Goal: Entertainment & Leisure: Consume media (video, audio)

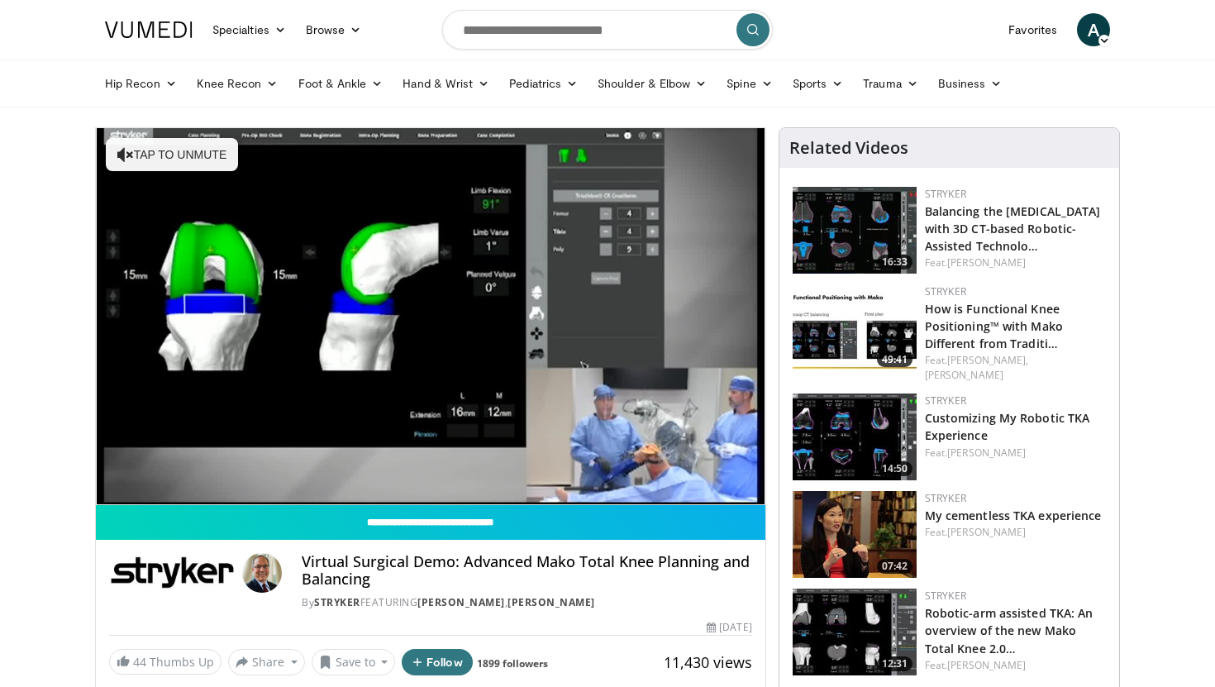
scroll to position [3, 0]
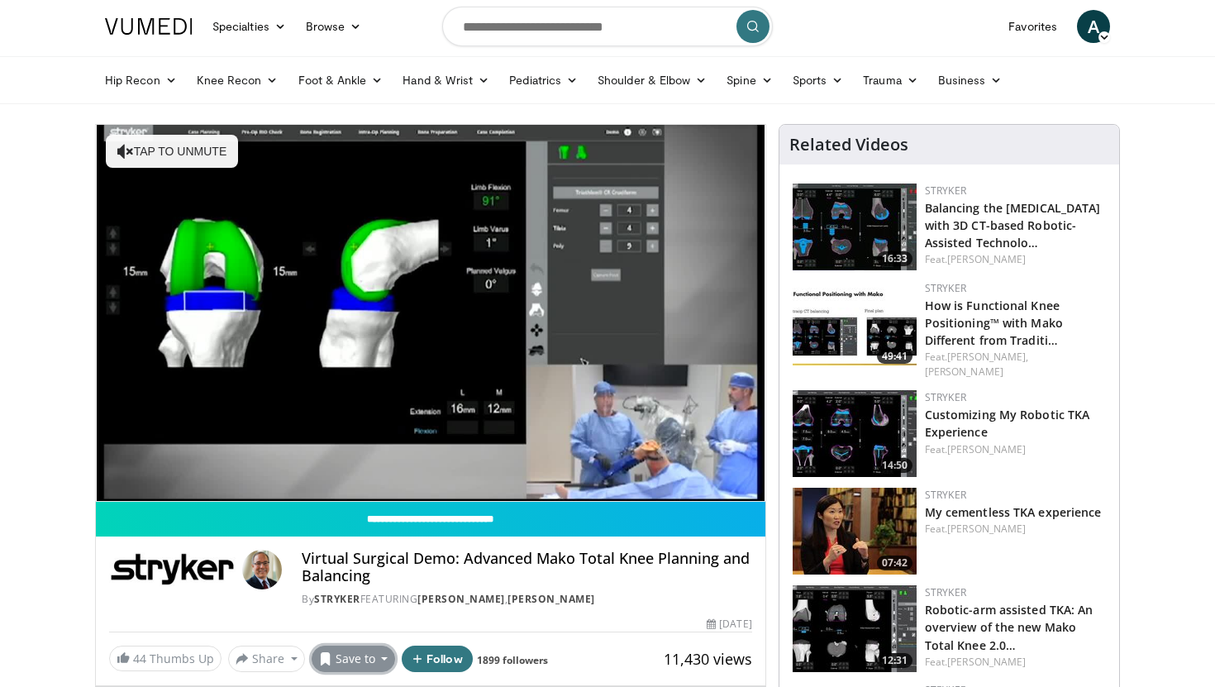
click at [362, 659] on button "Save to" at bounding box center [354, 658] width 84 height 26
click at [584, 579] on h4 "Virtual Surgical Demo: Advanced Mako Total Knee Planning and Balancing" at bounding box center [527, 567] width 450 height 36
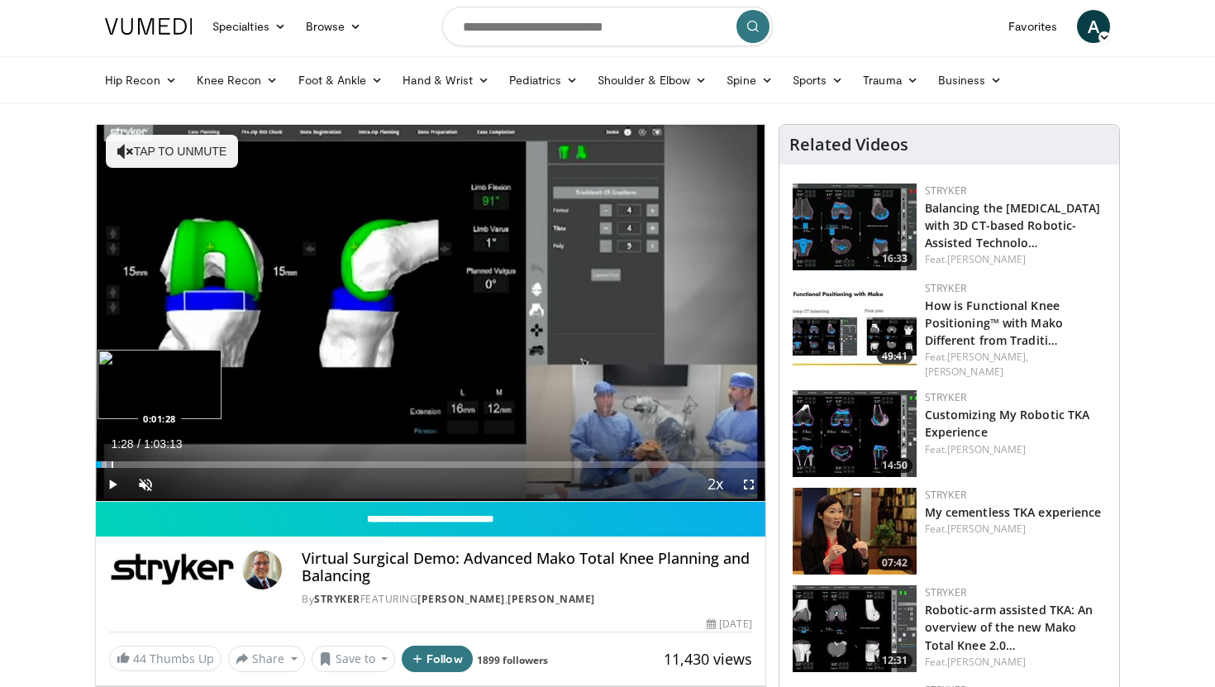
click at [112, 464] on div "Progress Bar" at bounding box center [113, 464] width 2 height 7
click at [117, 464] on div "Progress Bar" at bounding box center [118, 464] width 2 height 7
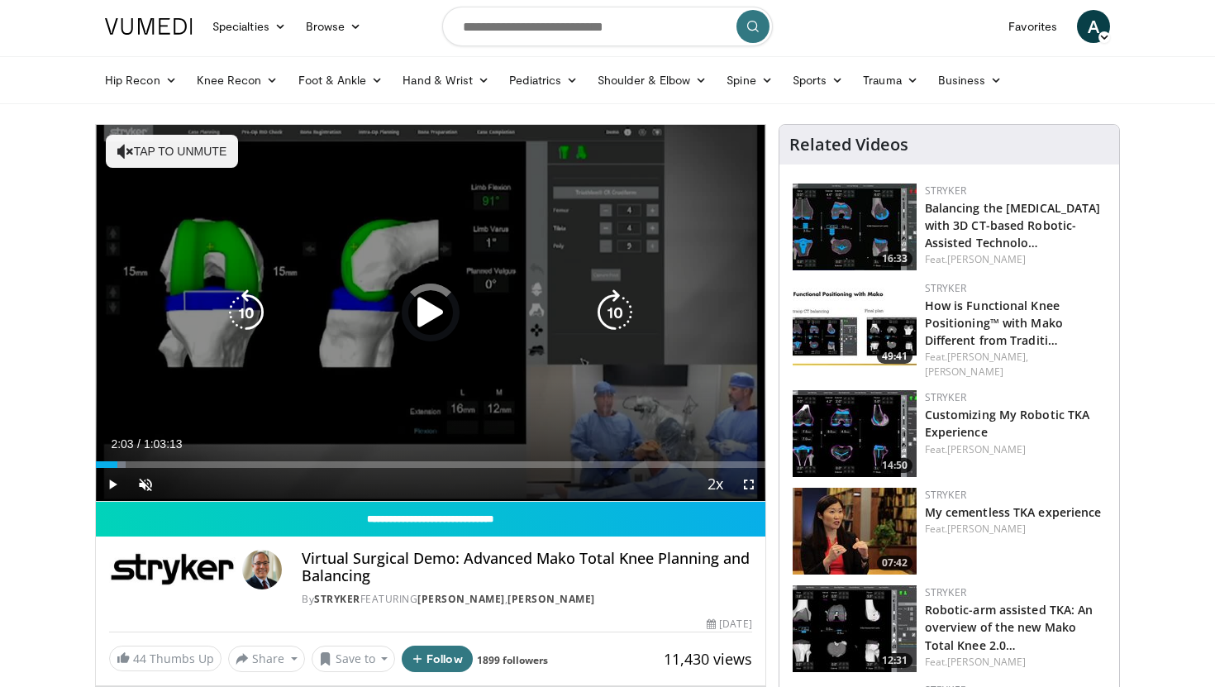
click at [0, 0] on div "Progress Bar" at bounding box center [0, 0] width 0 height 0
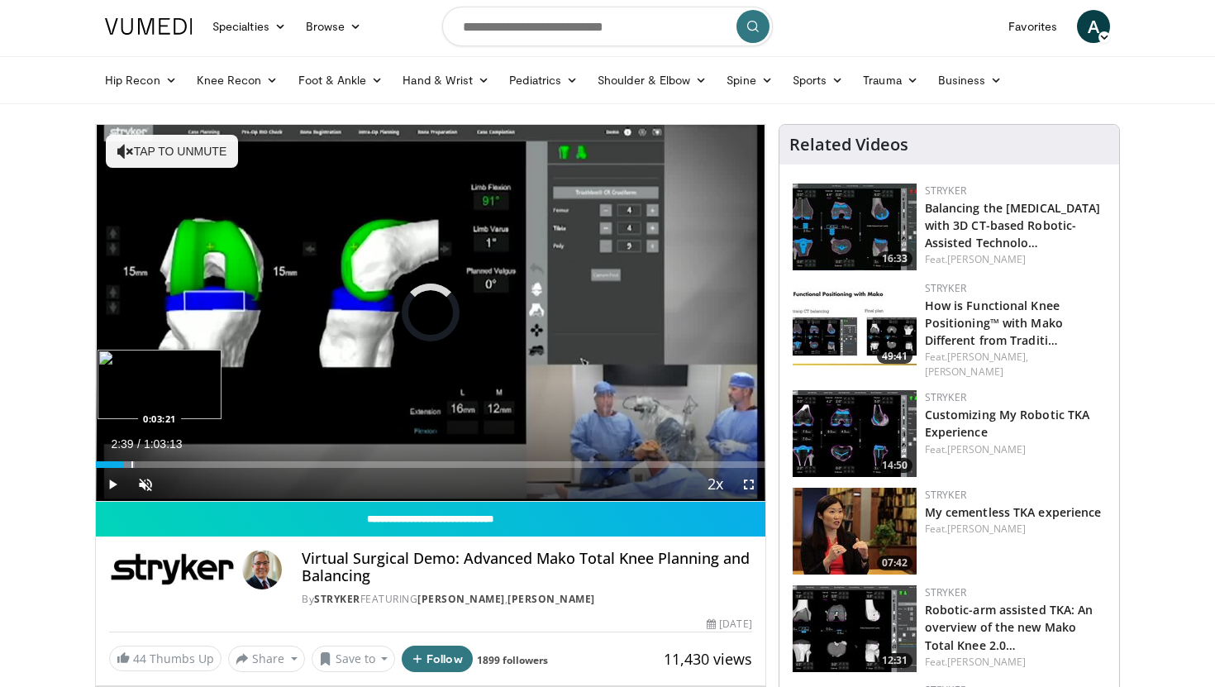
click at [131, 466] on div "Progress Bar" at bounding box center [132, 464] width 2 height 7
click at [138, 465] on div "Progress Bar" at bounding box center [139, 464] width 2 height 7
click at [135, 464] on div "Progress Bar" at bounding box center [136, 464] width 2 height 7
click at [150, 480] on span "Video Player" at bounding box center [145, 484] width 33 height 33
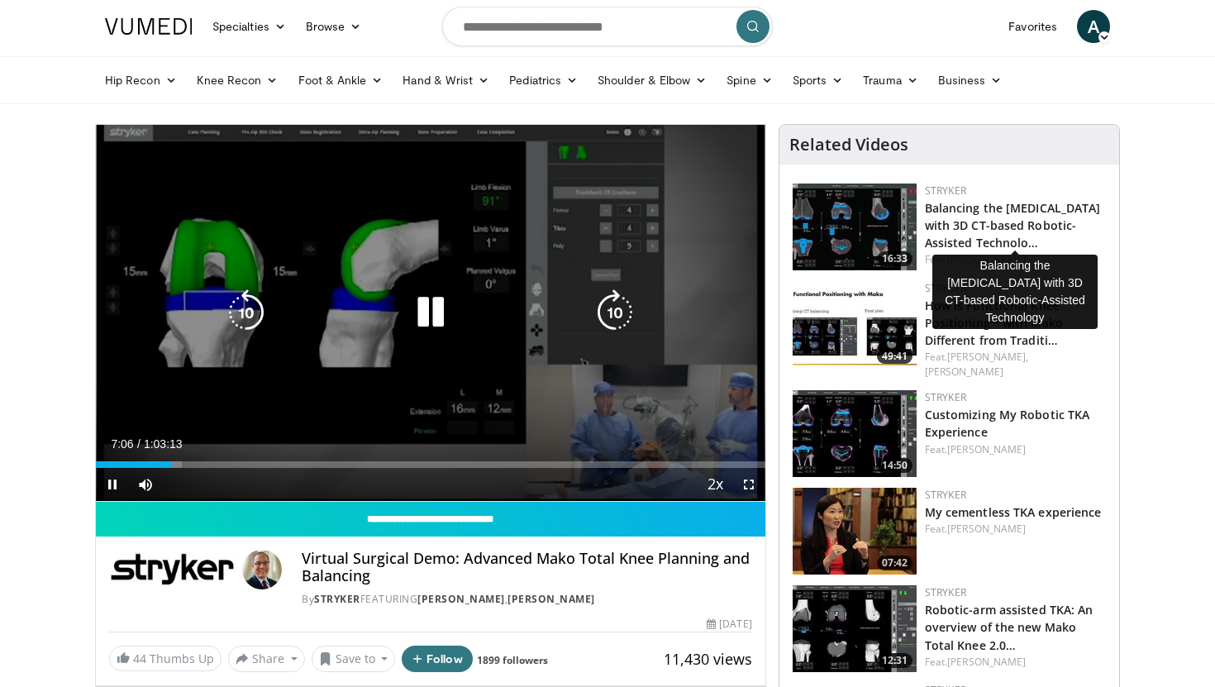
click at [428, 302] on icon "Video Player" at bounding box center [430, 312] width 46 height 46
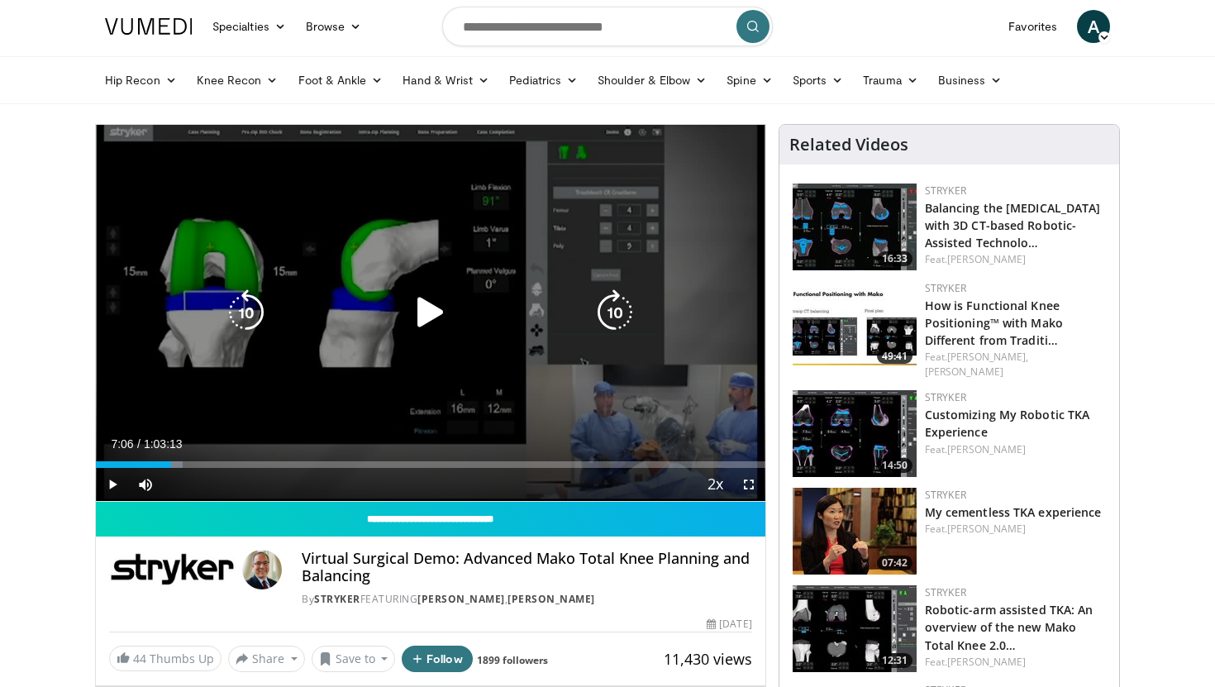
click at [411, 317] on icon "Video Player" at bounding box center [430, 312] width 46 height 46
click at [422, 332] on icon "Video Player" at bounding box center [430, 312] width 46 height 46
click at [547, 294] on div "10 seconds Tap to unmute" at bounding box center [430, 313] width 669 height 376
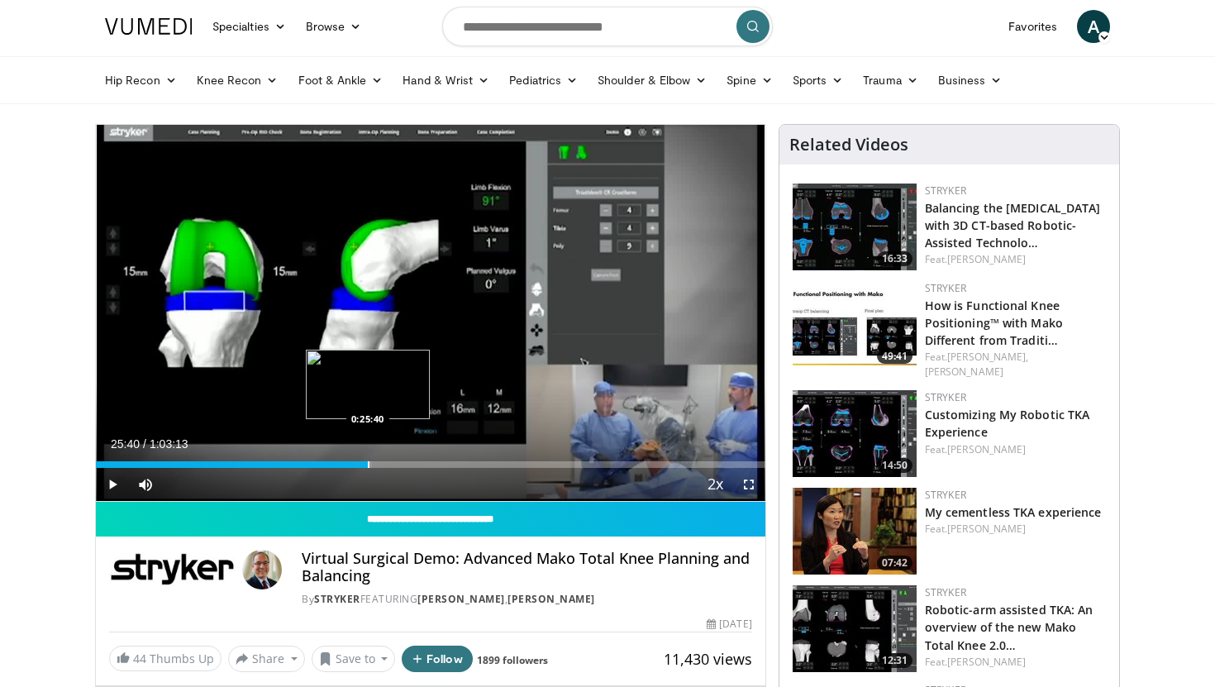
click at [368, 461] on div "Progress Bar" at bounding box center [369, 464] width 2 height 7
click at [373, 461] on div "Progress Bar" at bounding box center [374, 464] width 2 height 7
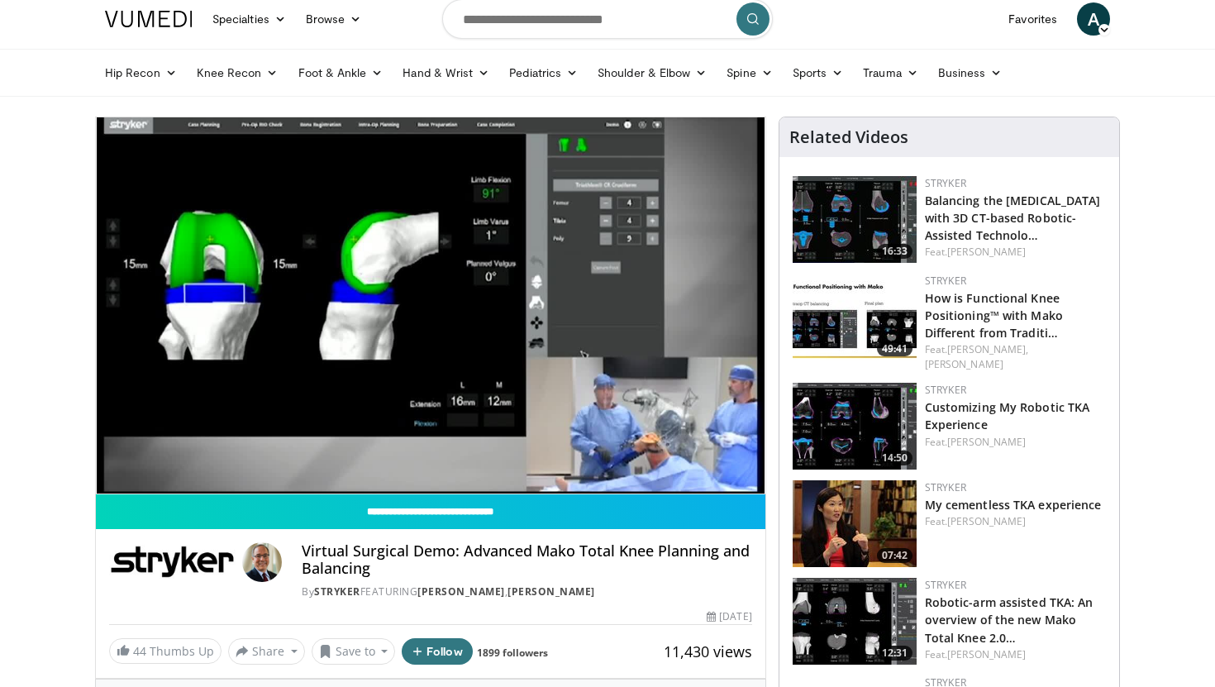
scroll to position [0, 0]
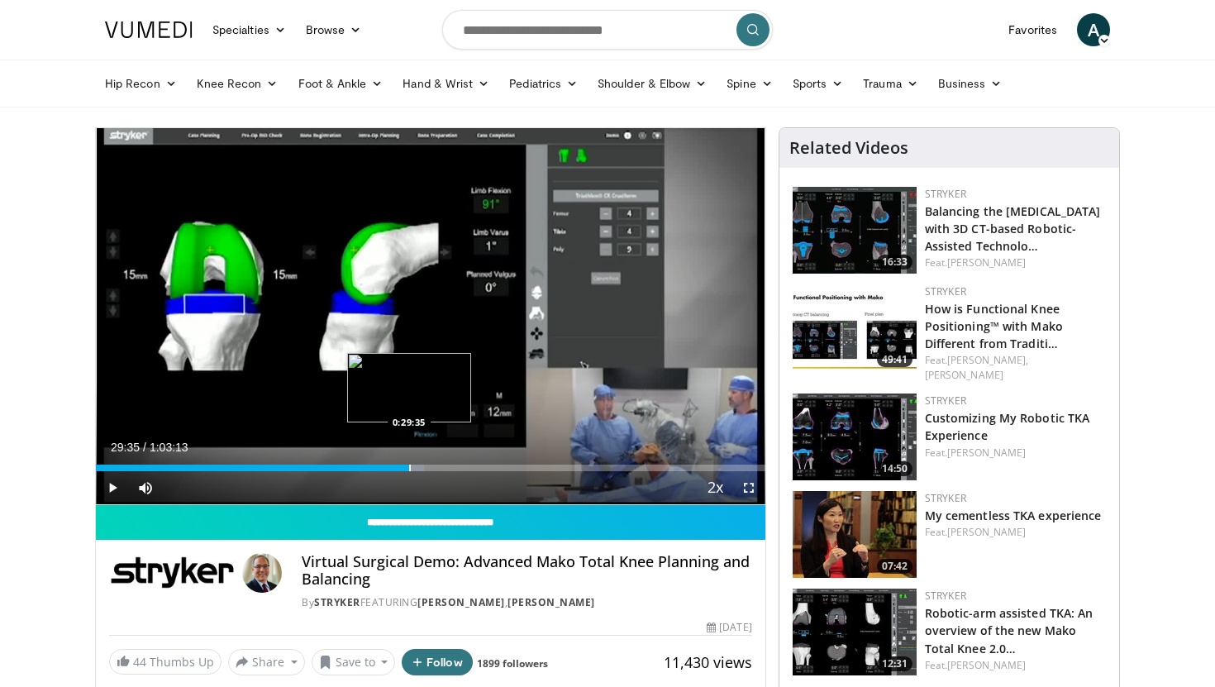
click at [409, 466] on div "Progress Bar" at bounding box center [410, 467] width 2 height 7
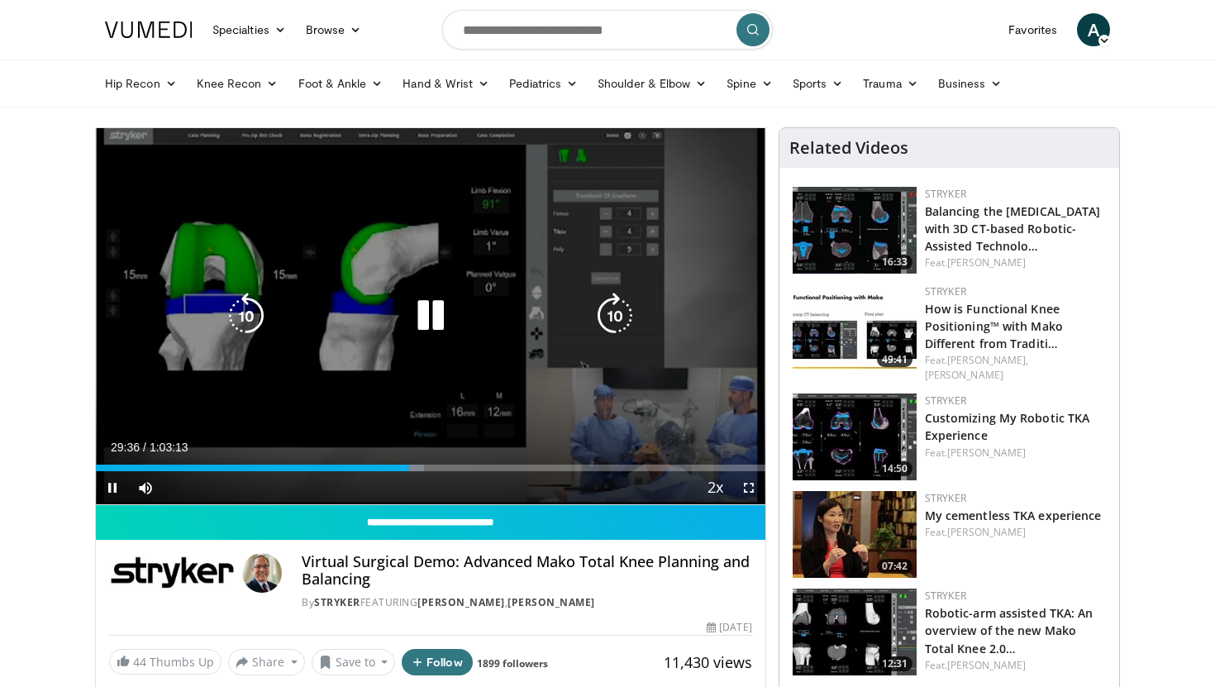
click at [330, 300] on div "Video Player" at bounding box center [431, 315] width 402 height 33
click at [428, 324] on icon "Video Player" at bounding box center [430, 316] width 46 height 46
click at [428, 314] on icon "Video Player" at bounding box center [430, 316] width 46 height 46
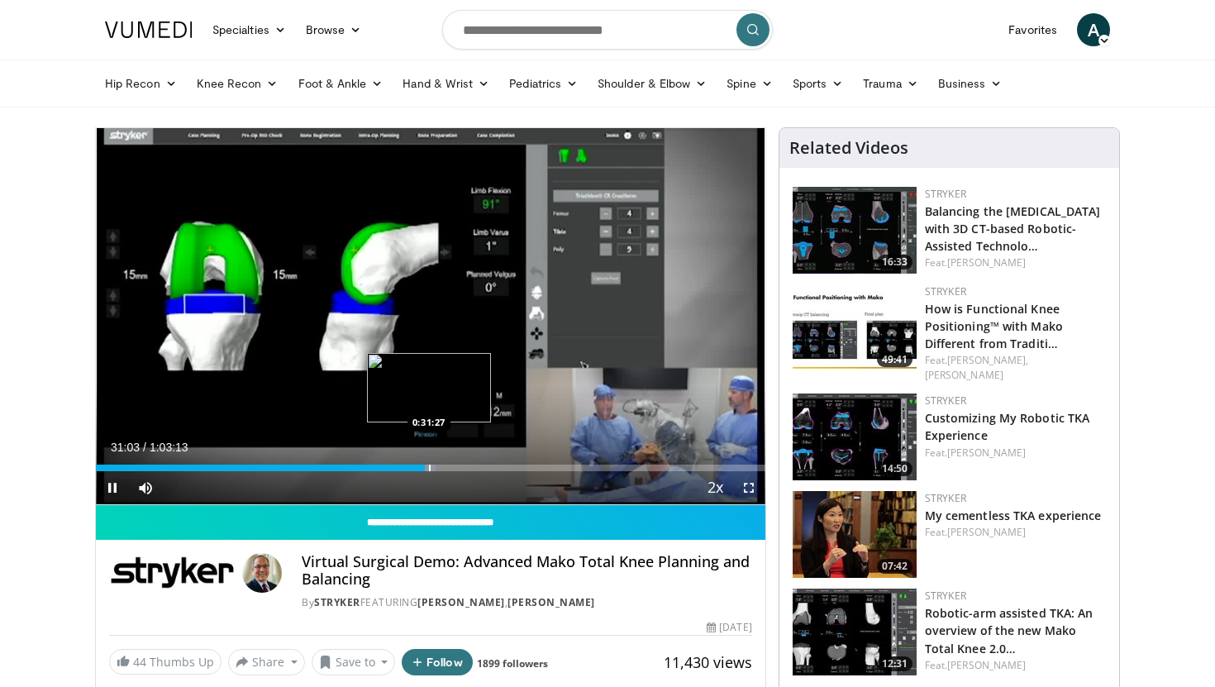
click at [429, 468] on div "Progress Bar" at bounding box center [430, 467] width 2 height 7
click at [435, 466] on div "Progress Bar" at bounding box center [436, 467] width 2 height 7
click at [444, 464] on video-js "**********" at bounding box center [430, 316] width 669 height 377
click at [450, 464] on div "Progress Bar" at bounding box center [451, 467] width 2 height 7
click at [461, 469] on div "Progress Bar" at bounding box center [462, 467] width 2 height 7
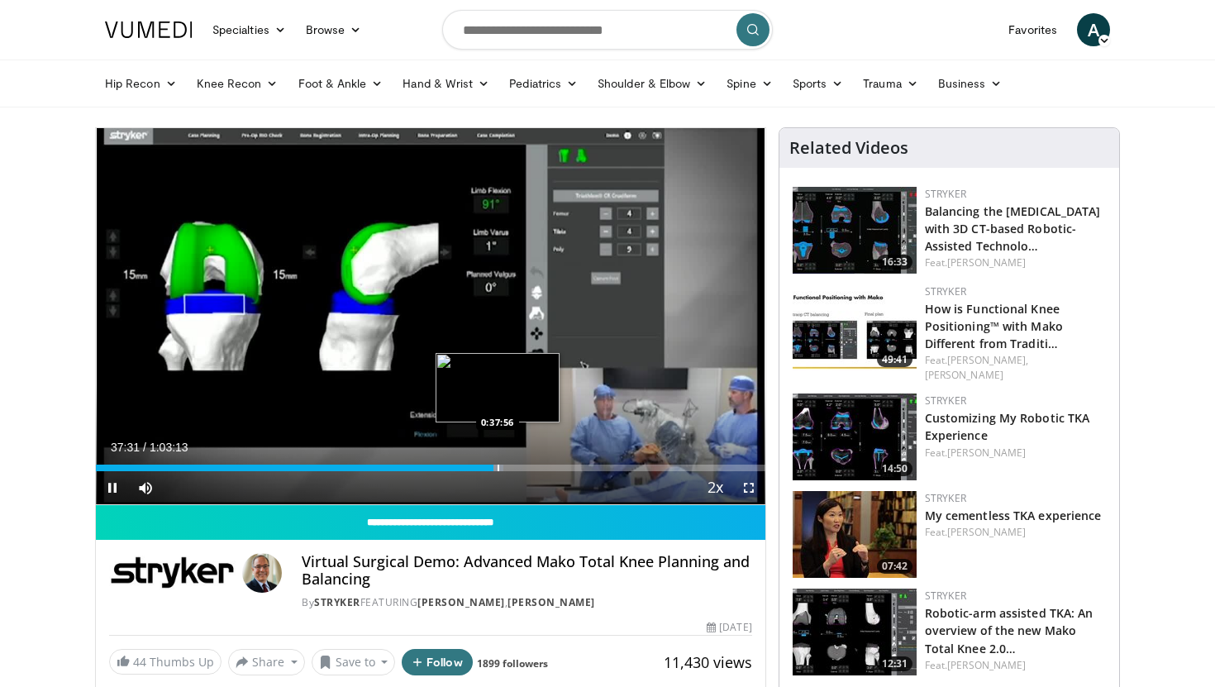
click at [497, 468] on div "Progress Bar" at bounding box center [498, 467] width 2 height 7
click at [502, 468] on div "Progress Bar" at bounding box center [503, 467] width 2 height 7
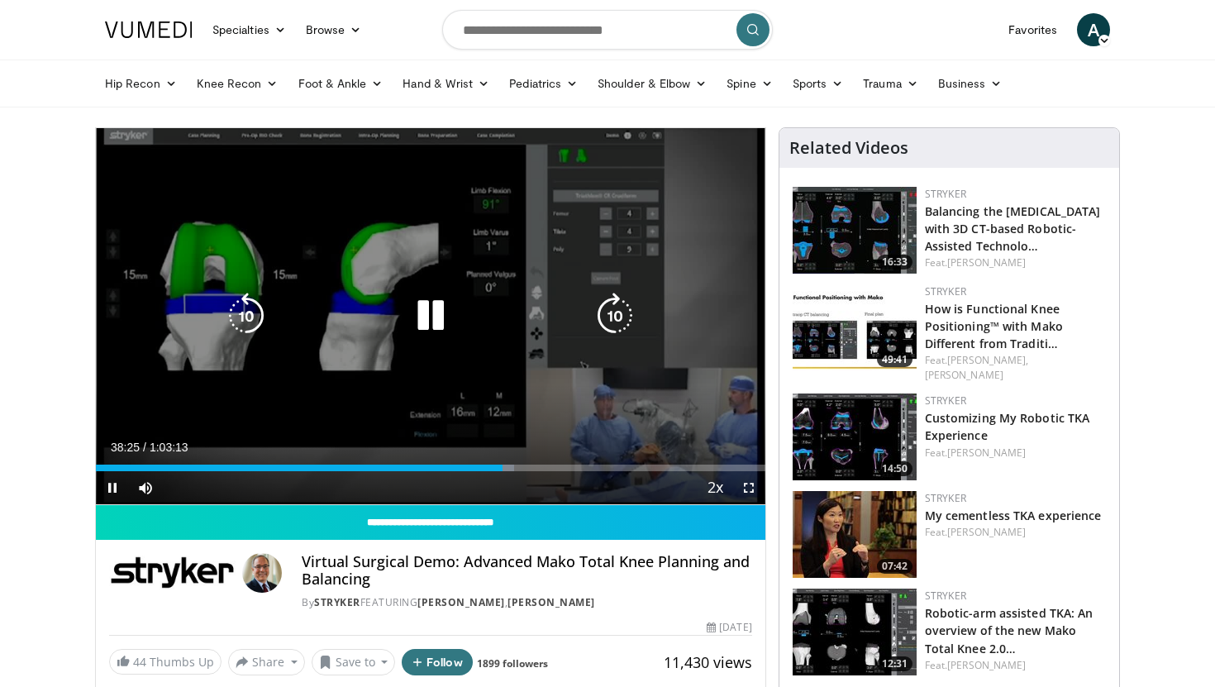
click at [506, 467] on div "Loaded : 62.49% 0:38:25 0:38:24" at bounding box center [430, 467] width 669 height 7
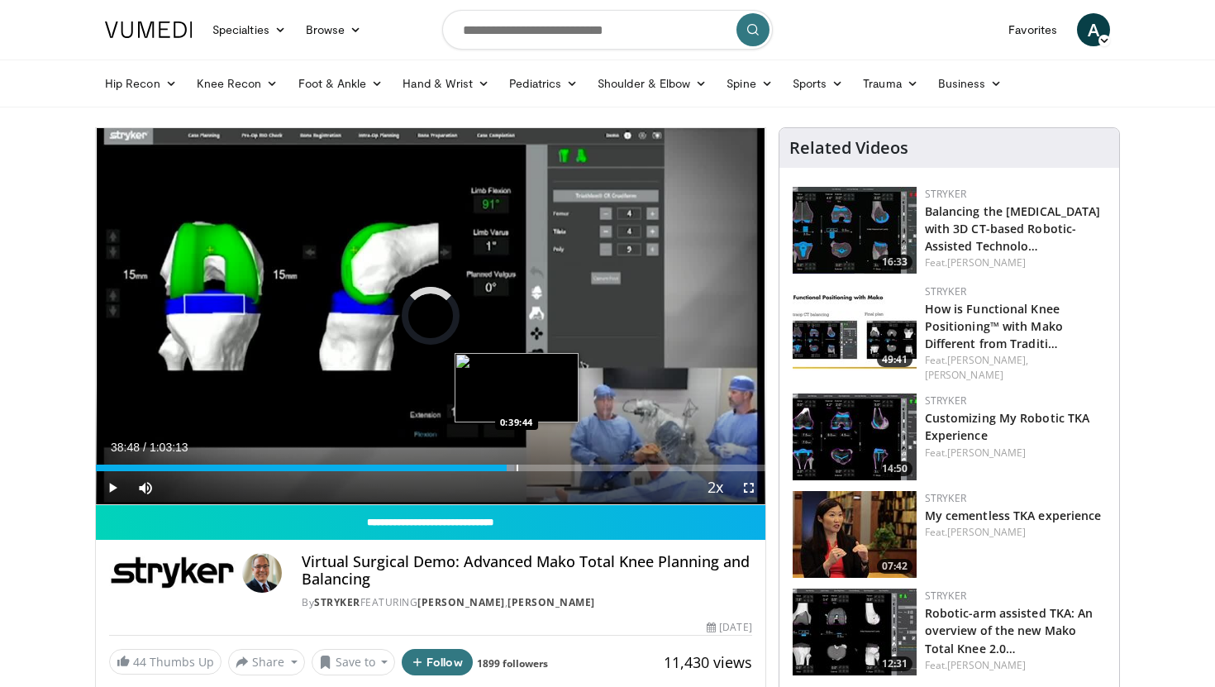
click at [516, 464] on div "Progress Bar" at bounding box center [517, 467] width 2 height 7
click at [543, 468] on div "Progress Bar" at bounding box center [544, 467] width 2 height 7
click at [552, 465] on div "Progress Bar" at bounding box center [553, 467] width 2 height 7
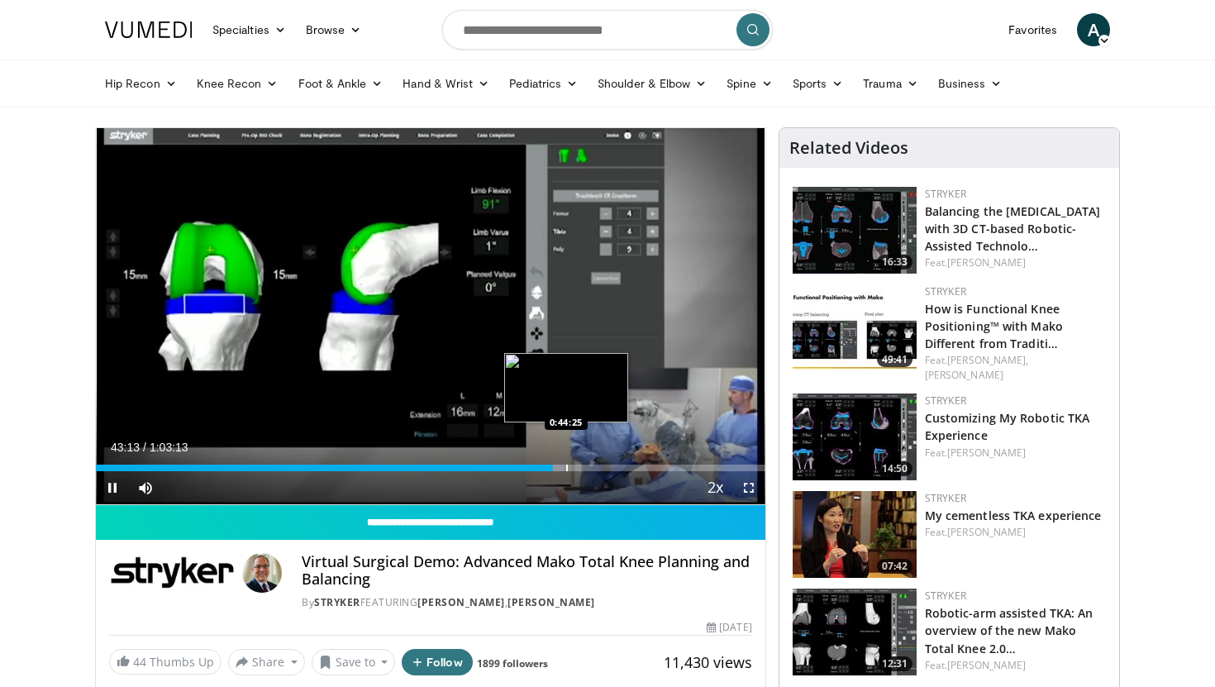
click at [566, 465] on div "Progress Bar" at bounding box center [567, 467] width 2 height 7
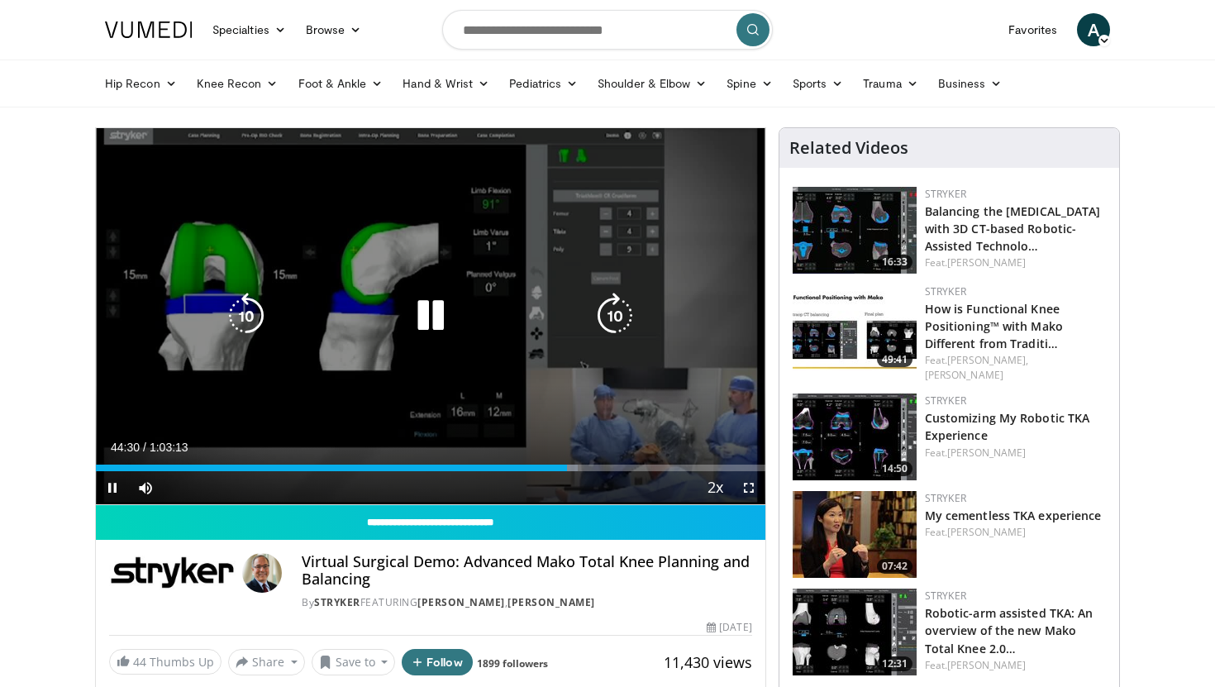
click at [463, 302] on div "Video Player" at bounding box center [431, 315] width 402 height 33
click at [416, 316] on icon "Video Player" at bounding box center [430, 316] width 46 height 46
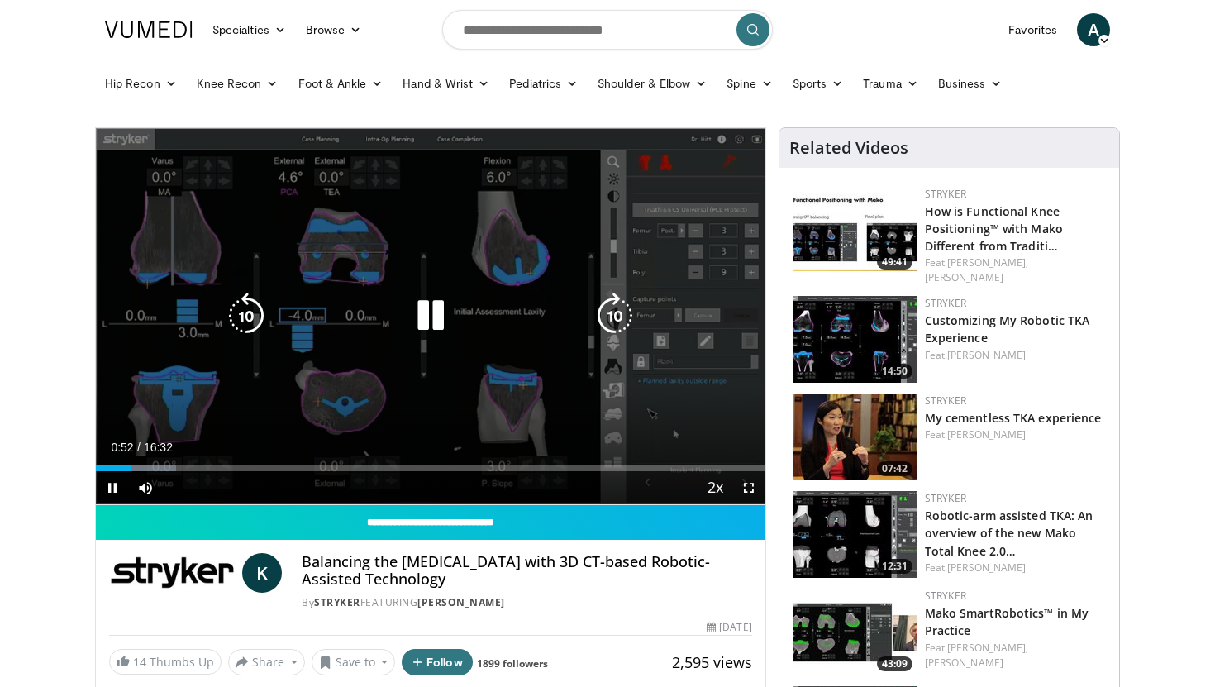
click at [413, 319] on icon "Video Player" at bounding box center [430, 316] width 46 height 46
